Goal: Transaction & Acquisition: Book appointment/travel/reservation

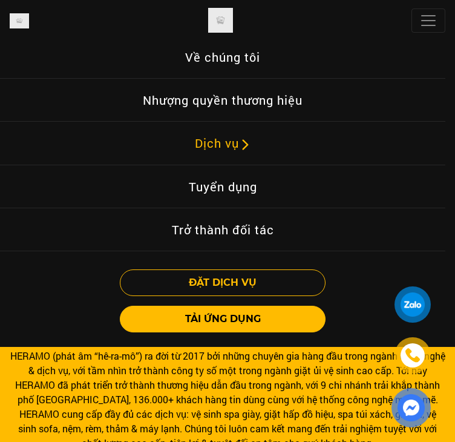
click at [233, 144] on link "Dịch vụ" at bounding box center [223, 143] width 76 height 28
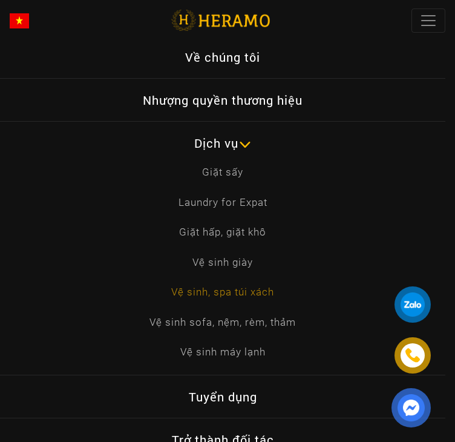
click at [212, 288] on link "Vệ sinh, spa túi xách" at bounding box center [223, 293] width 122 height 16
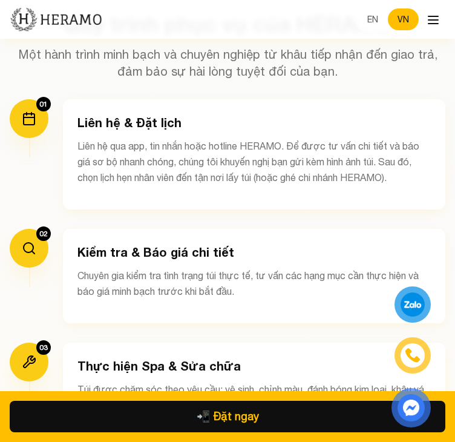
scroll to position [2745, 0]
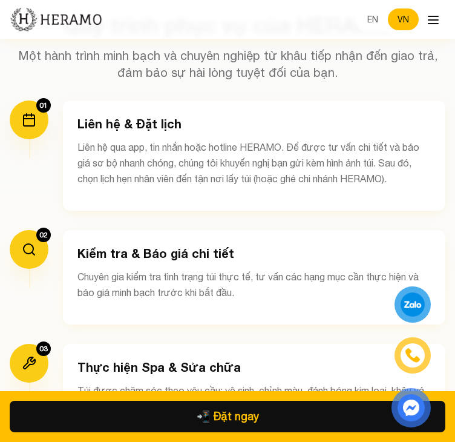
click at [81, 115] on h3 "Liên hệ & Đặt lịch" at bounding box center [255, 123] width 354 height 17
copy h3 "Liên hệ & Đặt lịch"
click at [99, 173] on div "Liên hệ & Đặt lịch Liên hệ qua app, tin nhắn hoặc hotline HERAMO. Để được tư vấ…" at bounding box center [254, 156] width 383 height 110
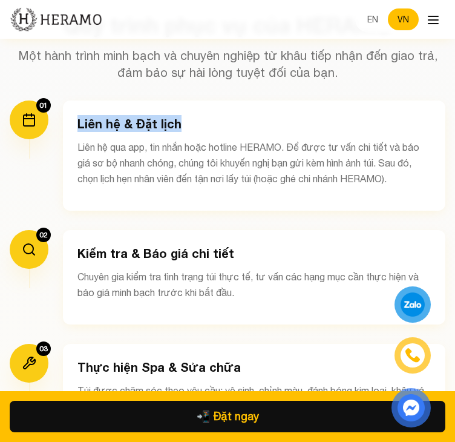
drag, startPoint x: 179, startPoint y: 105, endPoint x: 76, endPoint y: 107, distance: 103.0
click at [76, 107] on div "Liên hệ & Đặt lịch Liên hệ qua app, tin nhắn hoặc hotline HERAMO. Để được tư vấ…" at bounding box center [254, 156] width 383 height 110
copy h3 "Liên hệ & Đặt lịch"
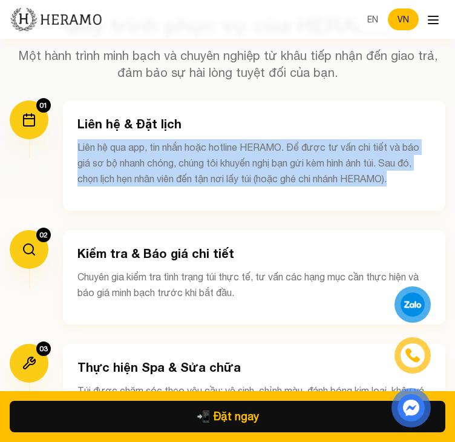
drag, startPoint x: 76, startPoint y: 127, endPoint x: 407, endPoint y: 170, distance: 333.4
click at [407, 170] on div "Liên hệ & Đặt lịch Liên hệ qua app, tin nhắn hoặc hotline HERAMO. Để được tư vấ…" at bounding box center [254, 156] width 383 height 110
copy p "Liên hệ qua app, tin nhắn hoặc hotline HERAMO. Để được tư vấn chi tiết và báo g…"
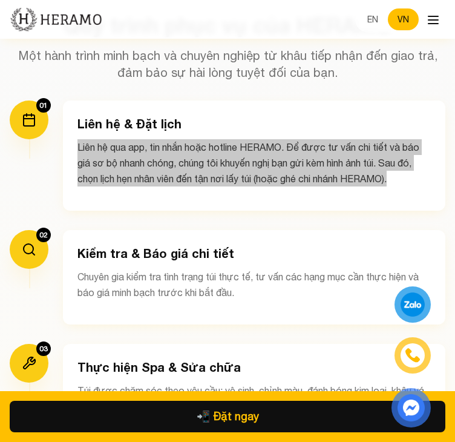
scroll to position [2782, 0]
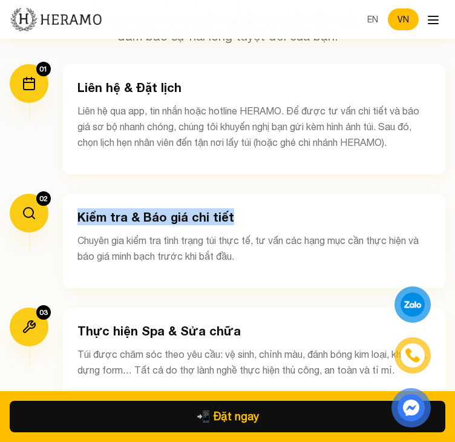
drag, startPoint x: 78, startPoint y: 197, endPoint x: 236, endPoint y: 199, distance: 158.1
click at [236, 208] on h3 "Kiểm tra & Báo giá chi tiết" at bounding box center [255, 216] width 354 height 17
copy h3 "Kiểm tra & Báo giá chi tiết"
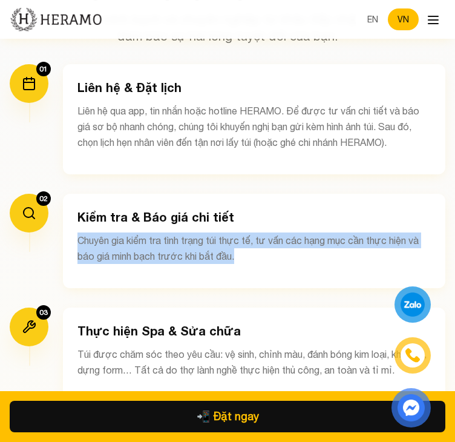
drag, startPoint x: 78, startPoint y: 219, endPoint x: 246, endPoint y: 236, distance: 169.8
click at [246, 236] on p "Chuyên gia kiểm tra tình trạng túi thực tế, tư vấn các hạng mục cần thực hiện v…" at bounding box center [255, 248] width 354 height 31
copy p "Chuyên gia kiểm tra tình trạng túi thực tế, tư vấn các hạng mục cần thực hiện v…"
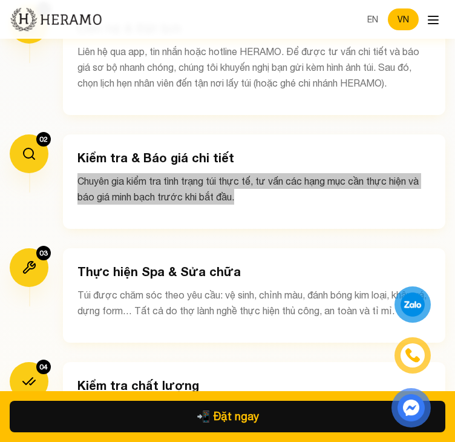
scroll to position [2842, 0]
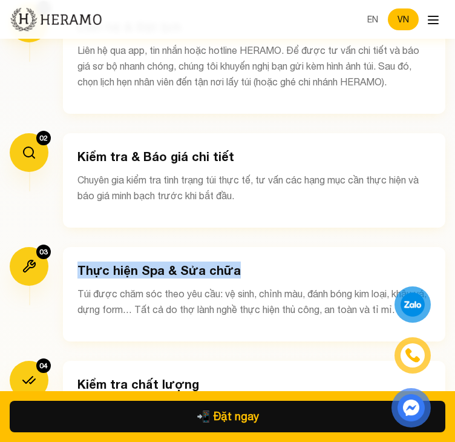
drag, startPoint x: 76, startPoint y: 248, endPoint x: 251, endPoint y: 243, distance: 175.1
click at [251, 247] on div "Thực hiện Spa & Sửa chữa Túi được chăm sóc theo yêu cầu: vệ sinh, chỉnh màu, đá…" at bounding box center [254, 294] width 383 height 94
copy h3 "Thực hiện Spa & Sửa chữa"
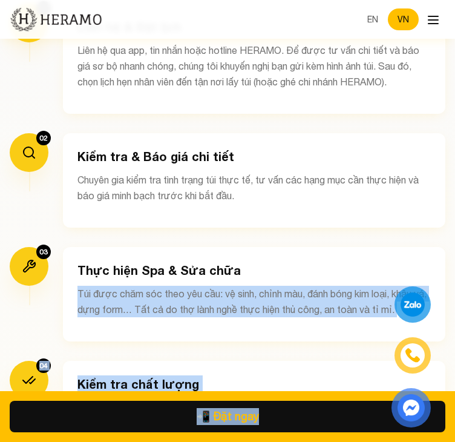
drag, startPoint x: 74, startPoint y: 267, endPoint x: 434, endPoint y: 294, distance: 360.1
click at [420, 287] on div at bounding box center [411, 356] width 59 height 141
click at [317, 299] on div "Thực hiện Spa & Sửa chữa Túi được chăm sóc theo yêu cầu: vệ sinh, chỉnh màu, đá…" at bounding box center [254, 294] width 383 height 94
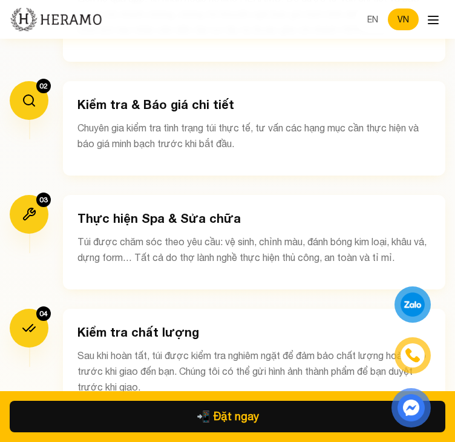
scroll to position [2896, 0]
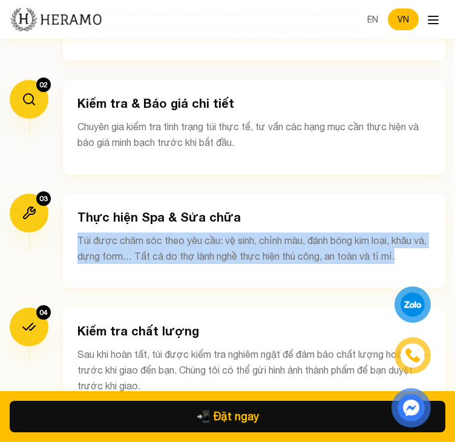
drag, startPoint x: 76, startPoint y: 222, endPoint x: 464, endPoint y: 236, distance: 387.8
copy p "Túi được chăm sóc theo yêu cầu: vệ sinh, chỉnh màu, đánh bóng kim loại, khâu vá…"
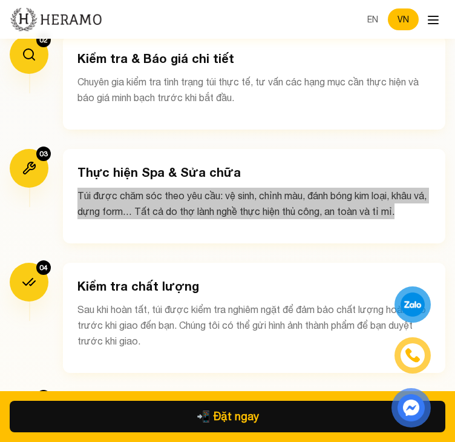
scroll to position [2945, 0]
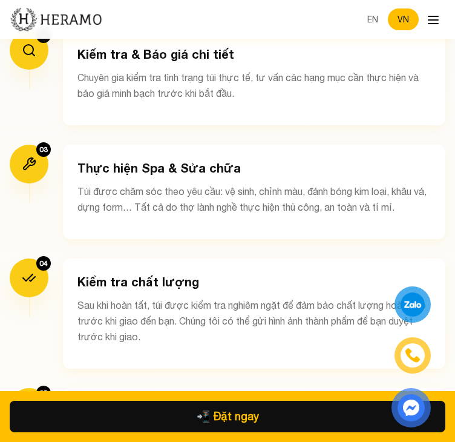
click at [84, 273] on h3 "Kiểm tra chất lượng" at bounding box center [255, 281] width 354 height 17
copy h3 "Kiểm tra chất lượng"
click at [108, 259] on div "Kiểm tra chất lượng Sau khi hoàn tất, túi được kiểm tra nghiêm ngặt để đảm bảo …" at bounding box center [254, 314] width 383 height 110
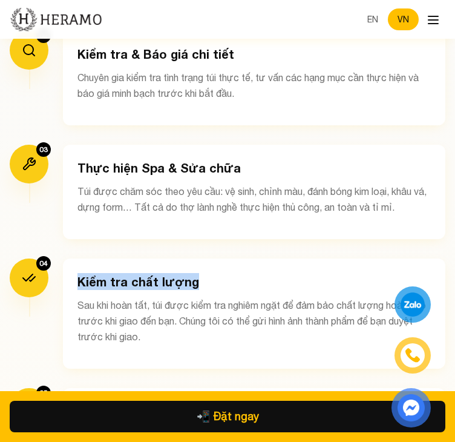
drag, startPoint x: 74, startPoint y: 262, endPoint x: 218, endPoint y: 262, distance: 143.5
click at [218, 262] on div "Kiểm tra chất lượng Sau khi hoàn tất, túi được kiểm tra nghiêm ngặt để đảm bảo …" at bounding box center [254, 314] width 383 height 110
copy h3 "Kiểm tra chất lượng"
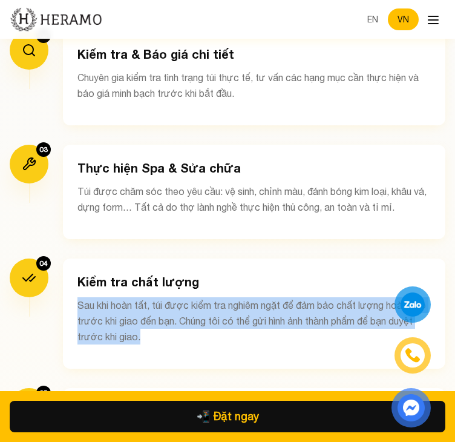
drag, startPoint x: 71, startPoint y: 286, endPoint x: 174, endPoint y: 319, distance: 108.2
click at [174, 319] on div "Kiểm tra chất lượng Sau khi hoàn tất, túi được kiểm tra nghiêm ngặt để đảm bảo …" at bounding box center [254, 314] width 383 height 110
copy p "Sau khi hoàn tất, túi được kiểm tra nghiêm ngặt để đảm bảo chất lượng hoàn hảo …"
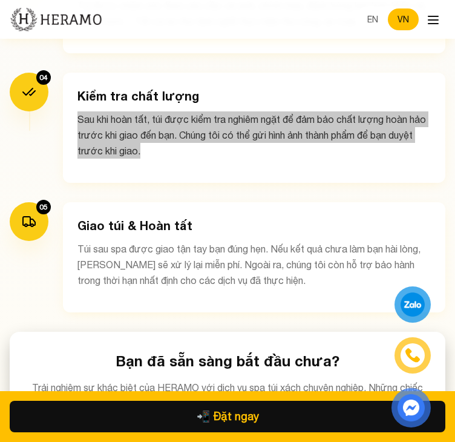
scroll to position [3131, 0]
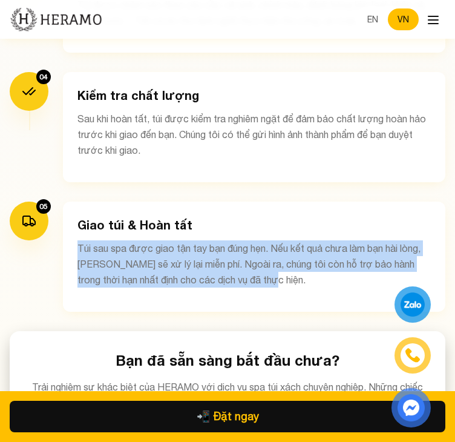
drag, startPoint x: 75, startPoint y: 225, endPoint x: 380, endPoint y: 262, distance: 307.5
click at [380, 262] on div "Giao túi & Hoàn tất Túi sau spa được giao tận tay bạn đúng hẹn. Nếu kết quả chư…" at bounding box center [254, 257] width 383 height 110
